Goal: Transaction & Acquisition: Purchase product/service

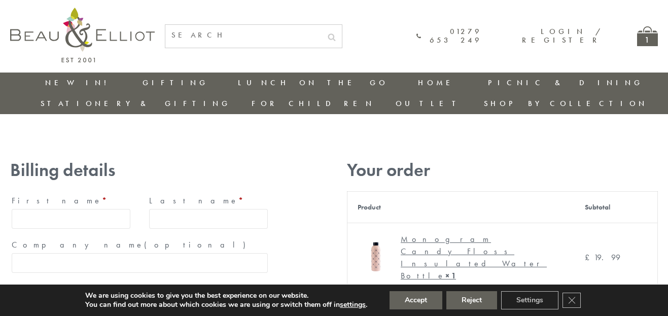
type input "[EMAIL_ADDRESS][DOMAIN_NAME]"
type input "Maria"
type input "Williams"
type input "23, Scottsdale, Happytown"
type input "München"
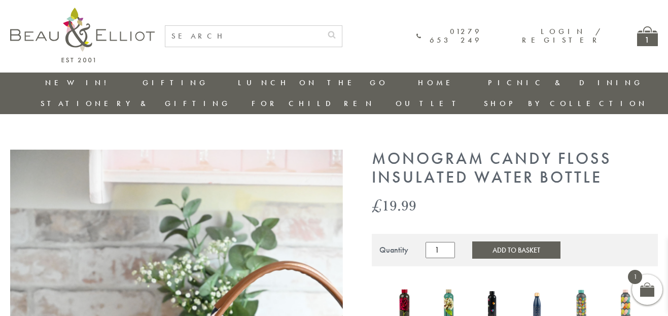
click at [0, 0] on icon "Close GDPR Cookie Banner" at bounding box center [0, 0] width 0 height 0
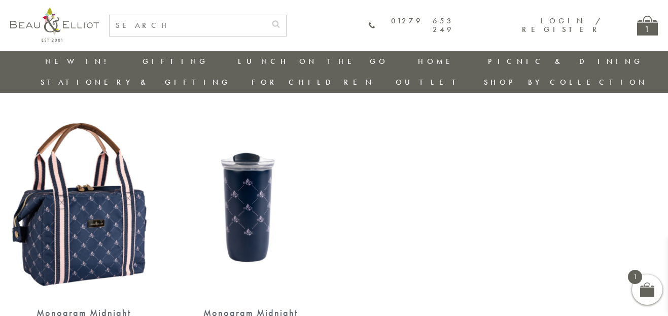
scroll to position [865, 0]
